Goal: Check status

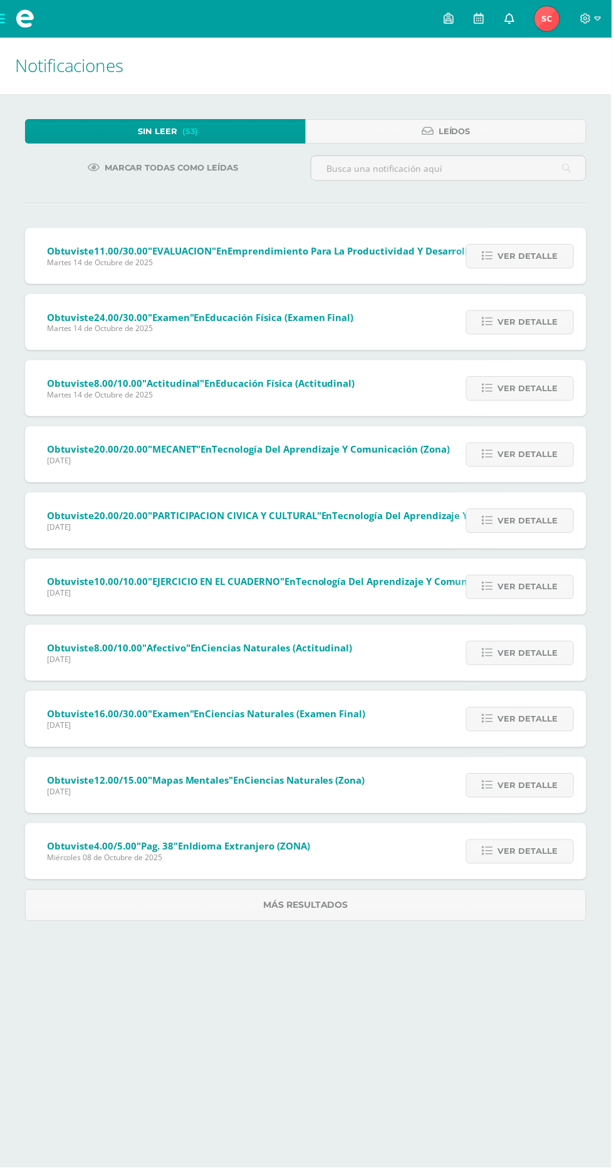
click at [522, 18] on link at bounding box center [512, 19] width 30 height 38
click at [549, 7] on img at bounding box center [549, 18] width 25 height 25
click at [565, 18] on span "[PERSON_NAME] Mi Perfil" at bounding box center [550, 18] width 30 height 25
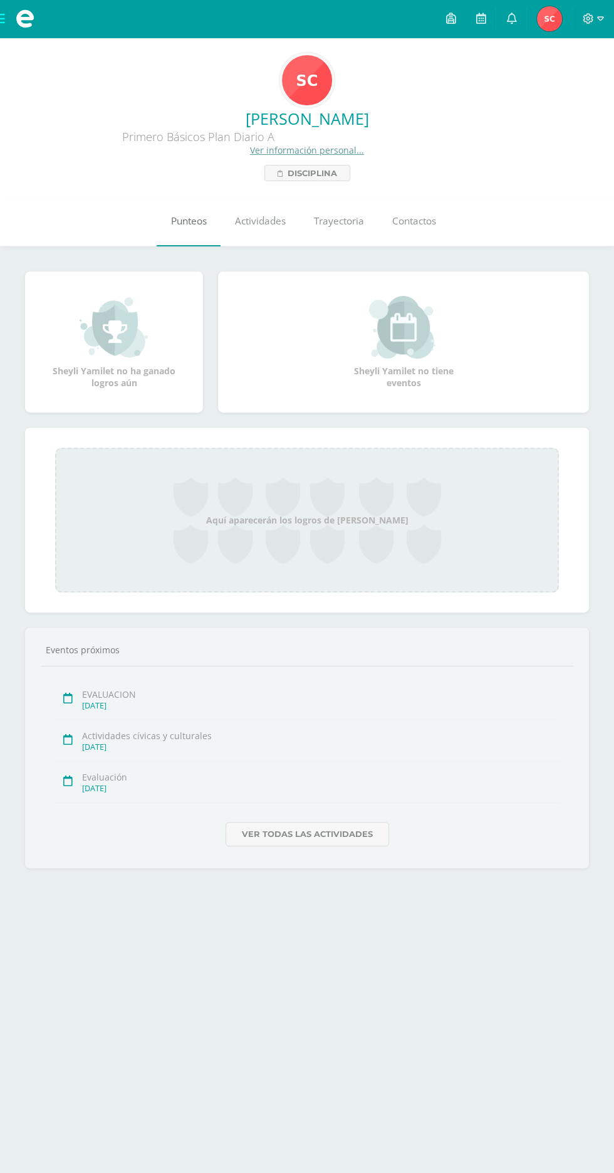
click at [196, 221] on span "Punteos" at bounding box center [189, 220] width 36 height 13
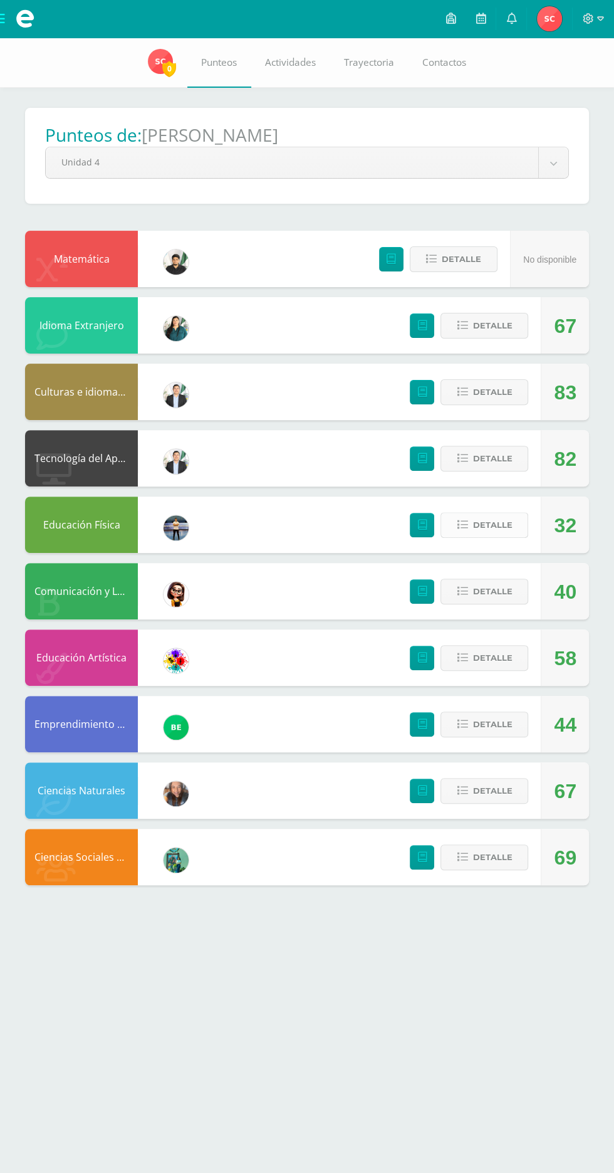
click at [506, 515] on span "Detalle" at bounding box center [492, 524] width 39 height 23
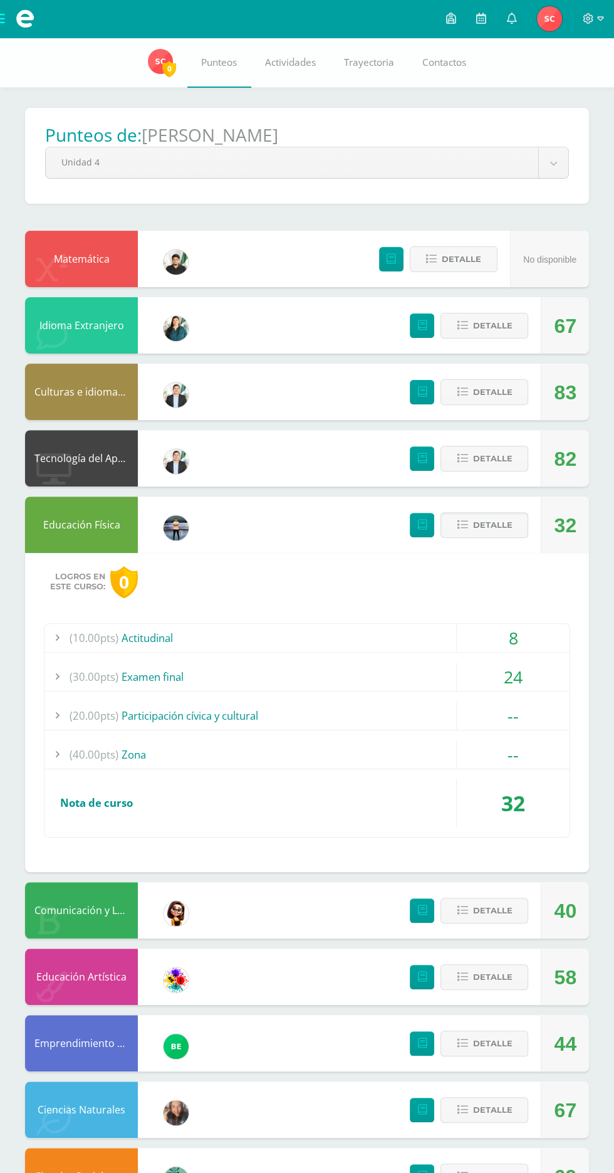
click at [337, 508] on div "Educación Física Jeferson Figueroa Maestro 32 Detalle Logros en este curso: 0 (…" at bounding box center [307, 685] width 564 height 376
